Goal: Information Seeking & Learning: Find specific fact

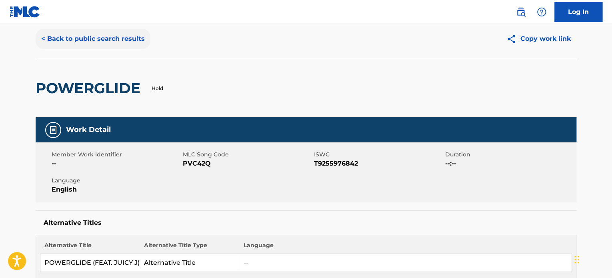
click at [109, 40] on button "< Back to public search results" at bounding box center [93, 39] width 115 height 20
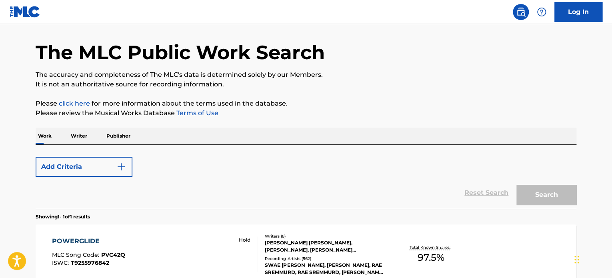
scroll to position [111, 0]
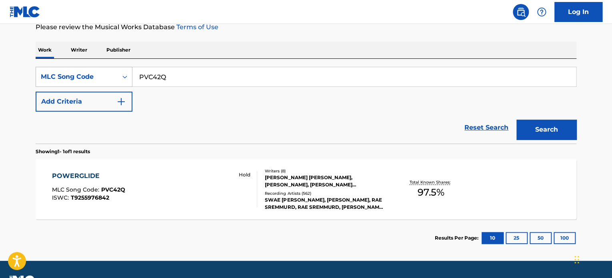
drag, startPoint x: 200, startPoint y: 84, endPoint x: 62, endPoint y: 78, distance: 137.7
click at [62, 78] on div "SearchWithCriteria52a09685-f9be-4dfe-9a53-62c48f0eb05c MLC Song Code PVC42Q" at bounding box center [306, 77] width 541 height 20
paste input "ADQ623"
click at [554, 132] on button "Search" at bounding box center [546, 130] width 60 height 20
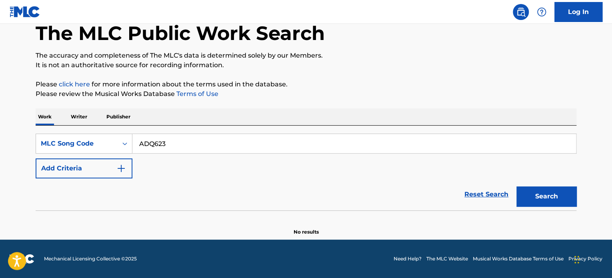
scroll to position [44, 0]
drag, startPoint x: 176, startPoint y: 145, endPoint x: 102, endPoint y: 144, distance: 73.6
click at [102, 144] on div "SearchWithCriteria52a09685-f9be-4dfe-9a53-62c48f0eb05c MLC Song Code ADQ623" at bounding box center [306, 144] width 541 height 20
paste input "C5696C"
type input "C5696C"
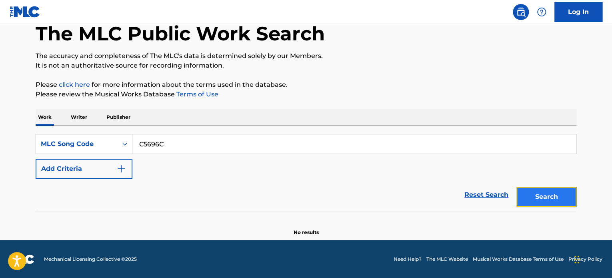
click at [541, 194] on button "Search" at bounding box center [546, 197] width 60 height 20
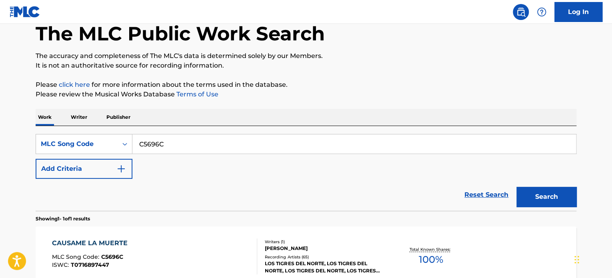
click at [112, 240] on div "CAUSAME LA MUERTE" at bounding box center [92, 243] width 80 height 10
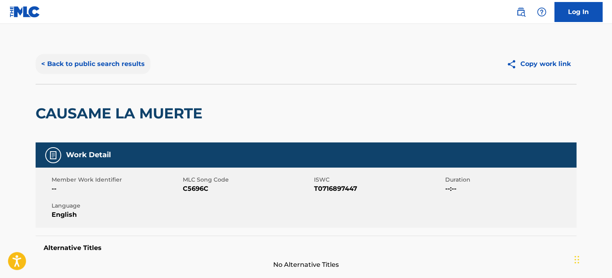
click at [99, 67] on button "< Back to public search results" at bounding box center [93, 64] width 115 height 20
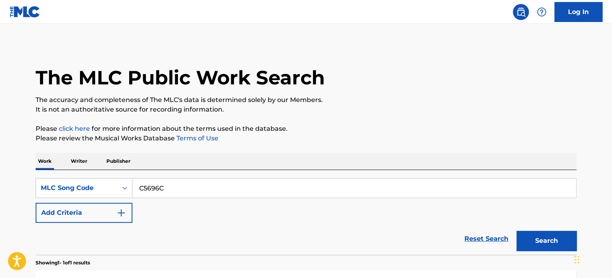
scroll to position [44, 0]
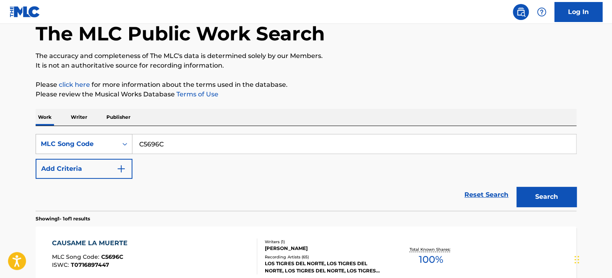
drag, startPoint x: 121, startPoint y: 142, endPoint x: 71, endPoint y: 142, distance: 49.6
click at [71, 142] on div "SearchWithCriteria52a09685-f9be-4dfe-9a53-62c48f0eb05c MLC Song Code C5696C" at bounding box center [306, 144] width 541 height 20
paste input "Q0812B"
type input "Q0812B"
click at [541, 202] on button "Search" at bounding box center [546, 197] width 60 height 20
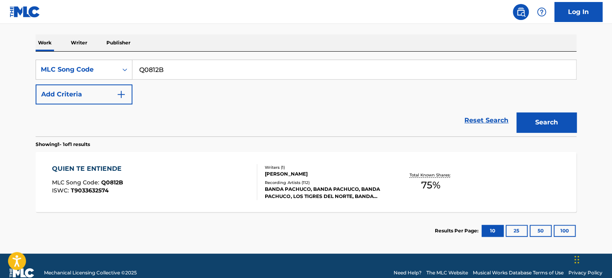
scroll to position [124, 0]
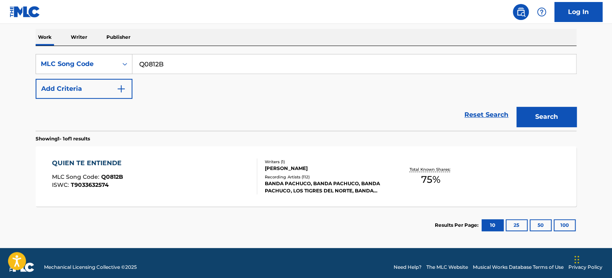
click at [78, 164] on div "QUIEN TE ENTIENDE" at bounding box center [89, 163] width 74 height 10
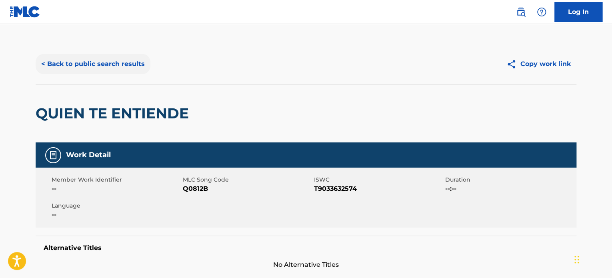
click at [72, 59] on button "< Back to public search results" at bounding box center [93, 64] width 115 height 20
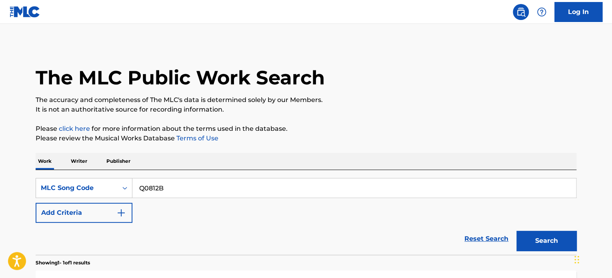
scroll to position [111, 0]
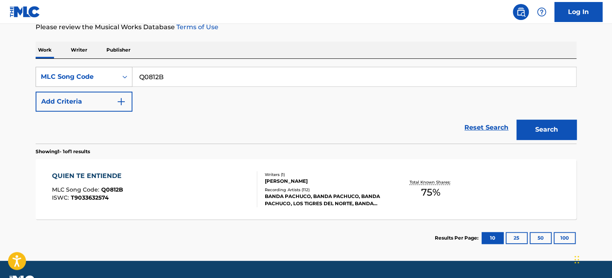
drag, startPoint x: 193, startPoint y: 77, endPoint x: 72, endPoint y: 73, distance: 121.2
click at [72, 73] on div "SearchWithCriteria52a09685-f9be-4dfe-9a53-62c48f0eb05c MLC Song Code Q0812B" at bounding box center [306, 77] width 541 height 20
paste input "LR9K8D"
type input "LR9K8D"
click at [535, 134] on button "Search" at bounding box center [546, 130] width 60 height 20
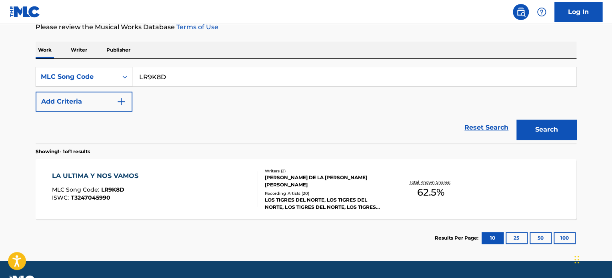
click at [107, 179] on div "LA ULTIMA Y NOS VAMOS" at bounding box center [97, 176] width 90 height 10
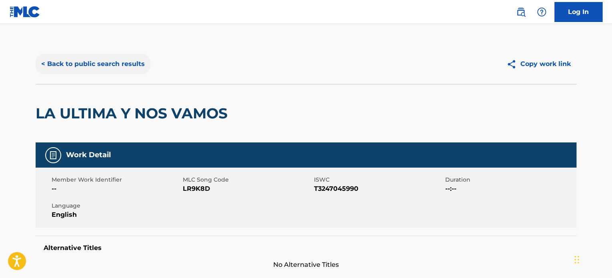
click at [95, 61] on button "< Back to public search results" at bounding box center [93, 64] width 115 height 20
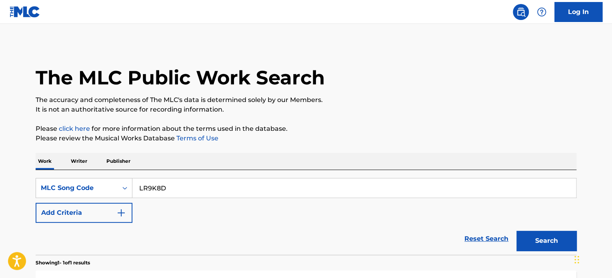
scroll to position [111, 0]
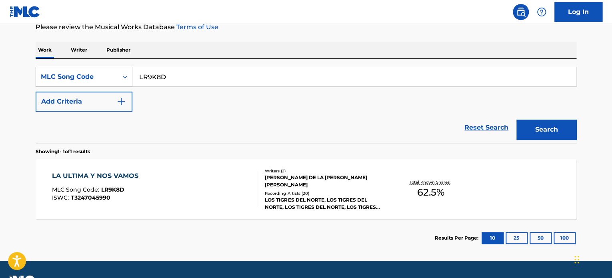
drag, startPoint x: 180, startPoint y: 78, endPoint x: 62, endPoint y: 78, distance: 117.6
click at [62, 78] on div "SearchWithCriteria52a09685-f9be-4dfe-9a53-62c48f0eb05c MLC Song Code LR9K8D" at bounding box center [306, 77] width 541 height 20
paste input "AX1TC8"
type input "AX1TC8"
click at [541, 124] on button "Search" at bounding box center [546, 130] width 60 height 20
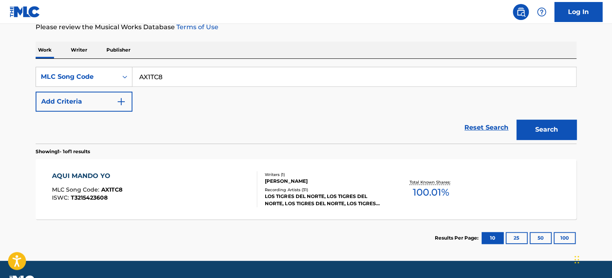
click at [66, 177] on div "AQUI MANDO YO" at bounding box center [87, 176] width 70 height 10
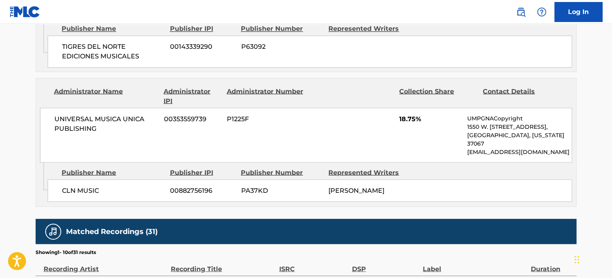
scroll to position [720, 0]
